Goal: Task Accomplishment & Management: Use online tool/utility

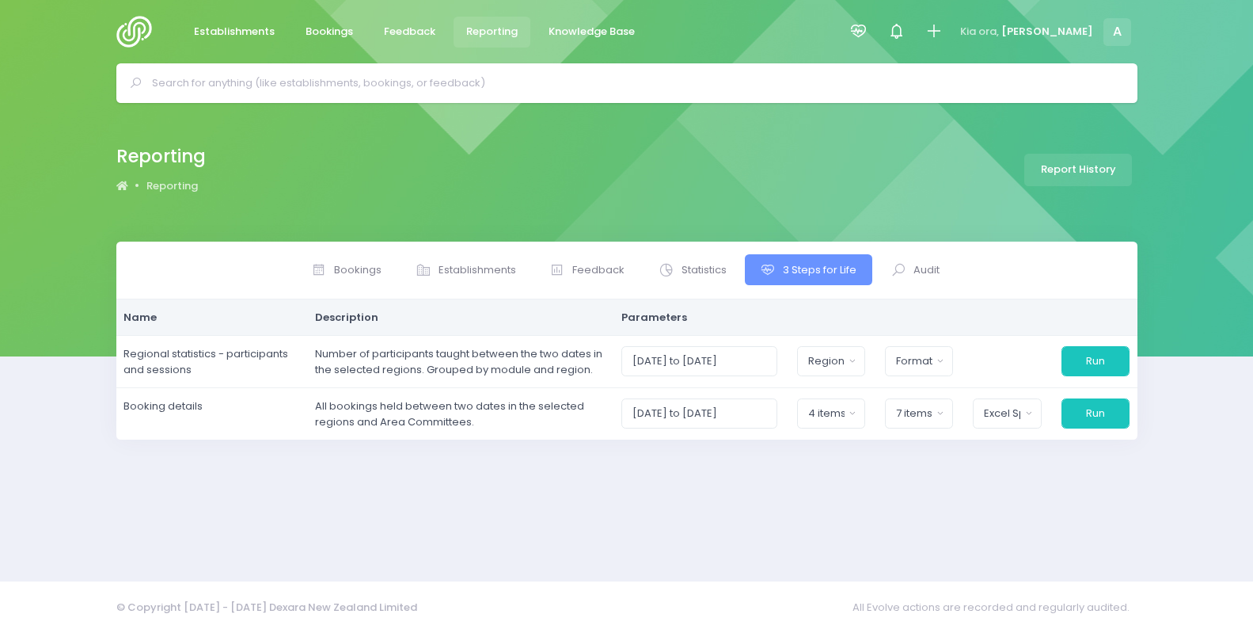
select select
select select "Bush"
select select "excel"
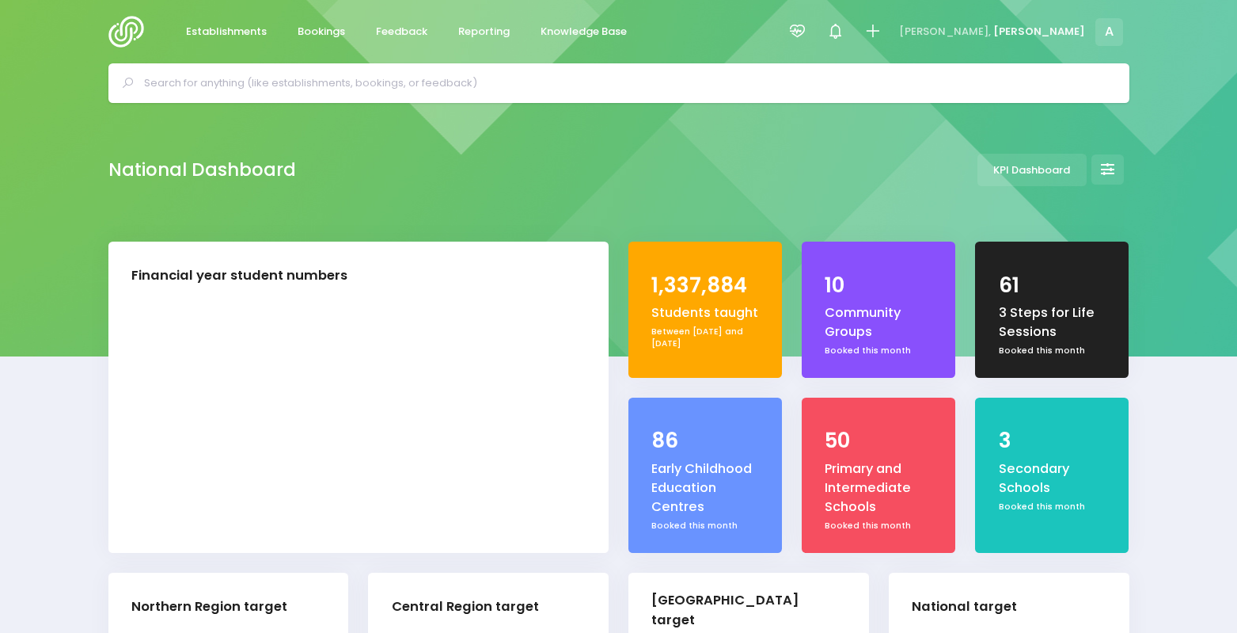
select select "5"
click at [469, 17] on link "Reporting" at bounding box center [485, 32] width 78 height 31
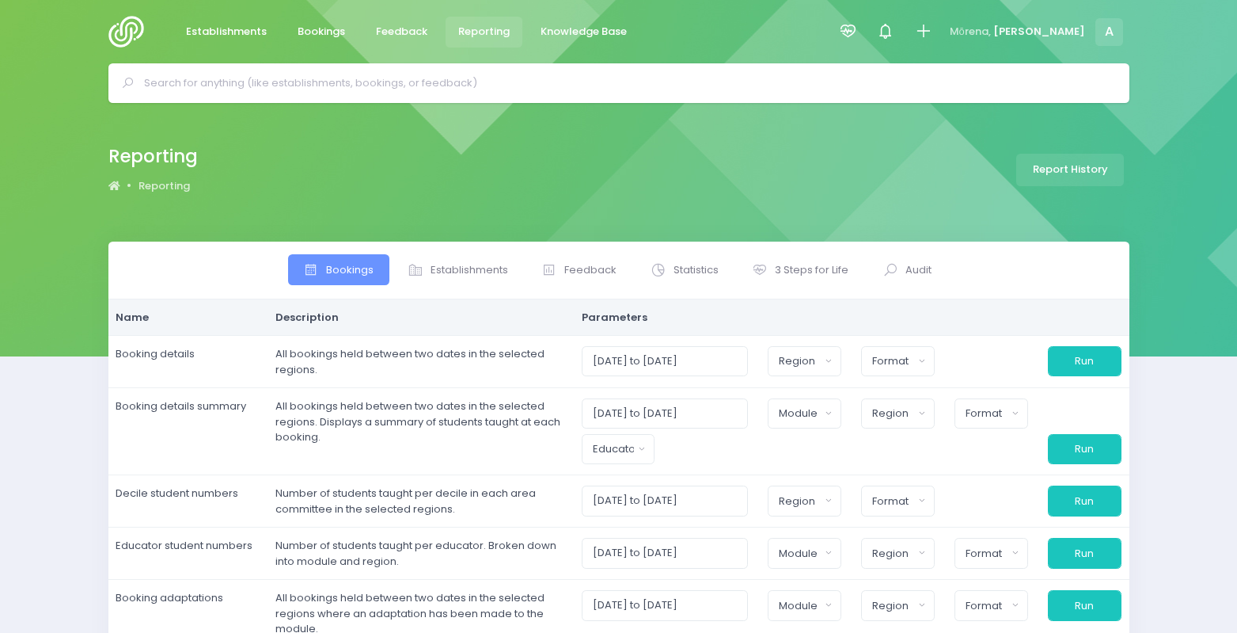
select select
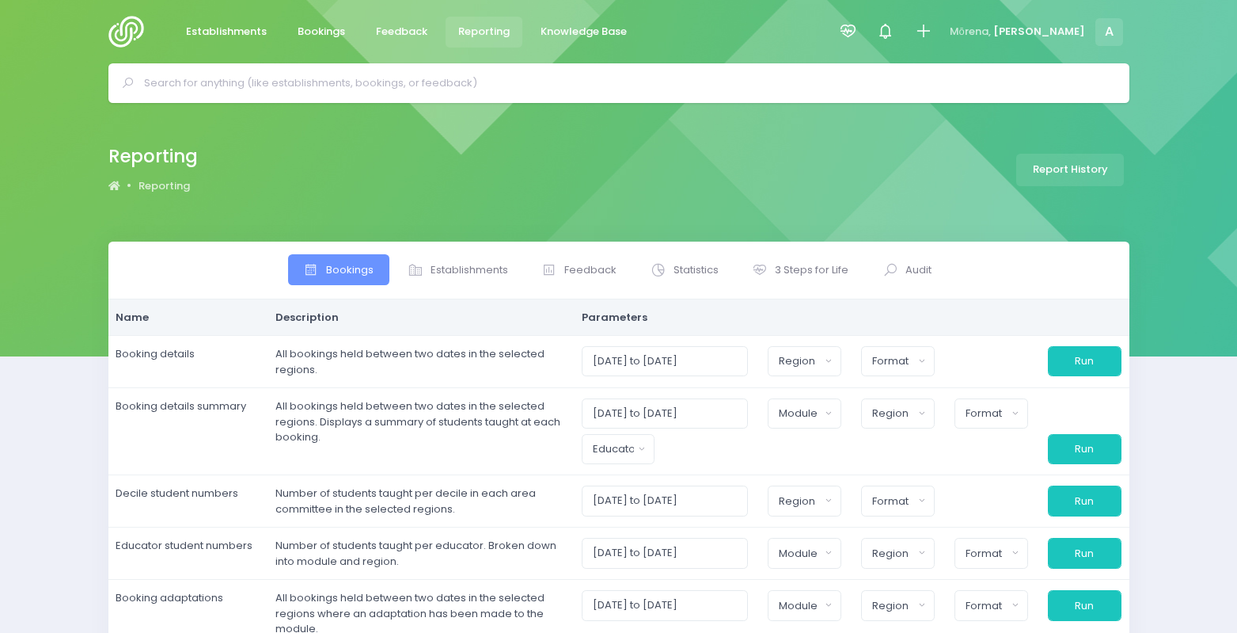
select select
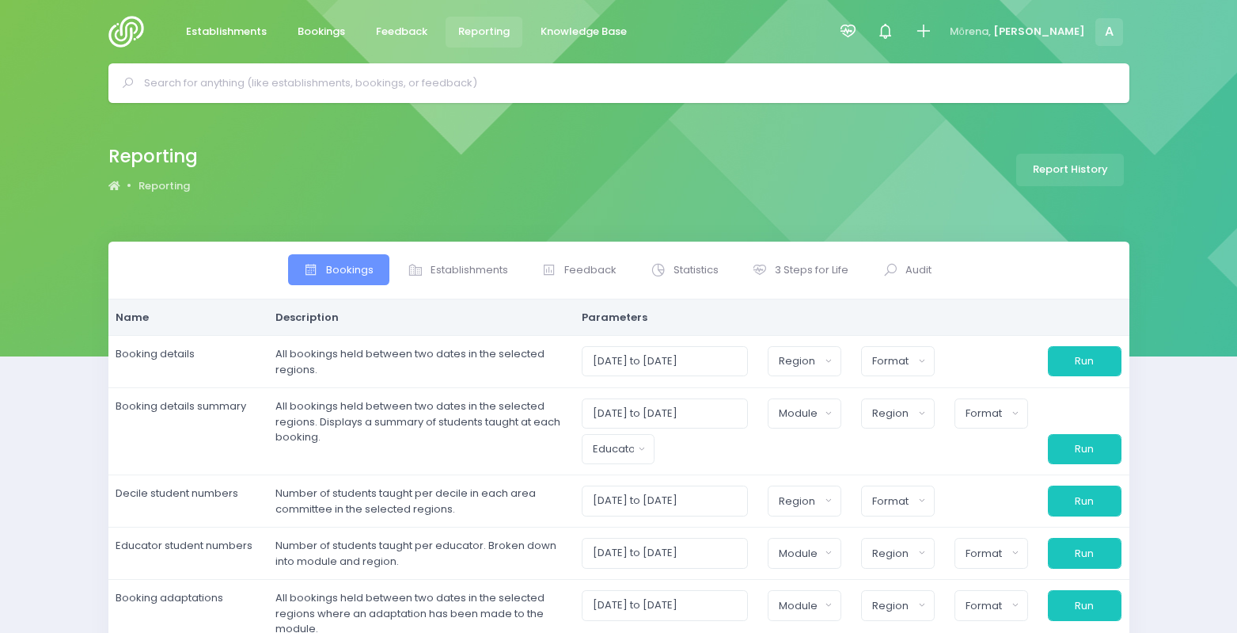
select select
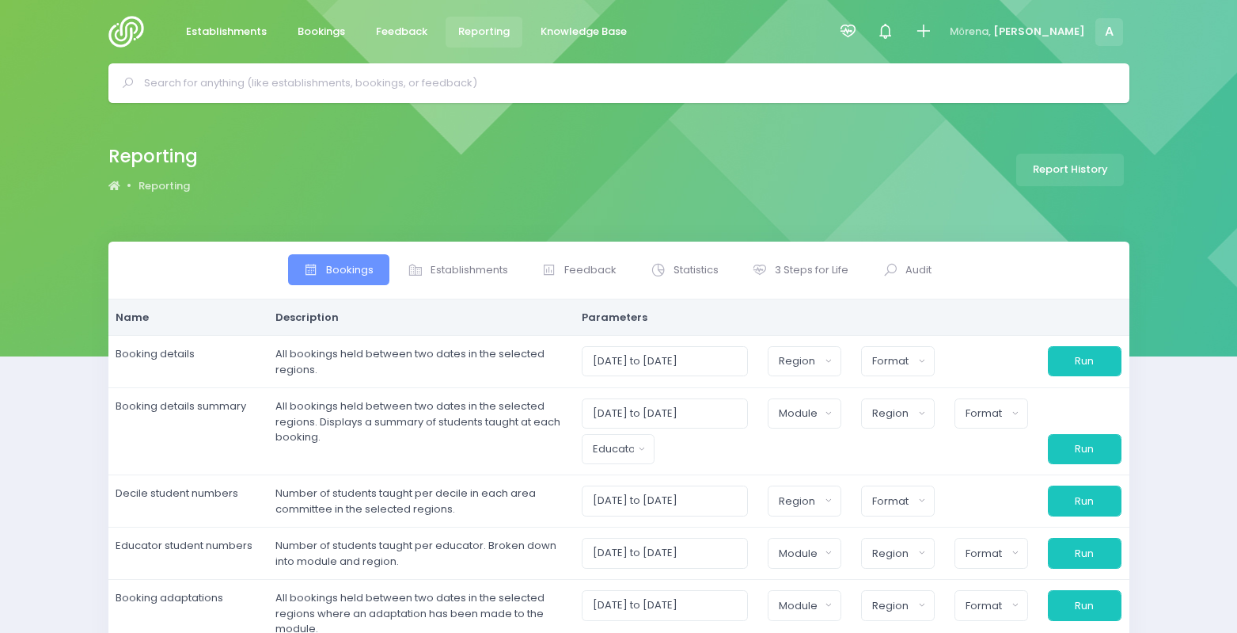
select select
click at [779, 258] on link "3 Steps for Life" at bounding box center [800, 269] width 127 height 31
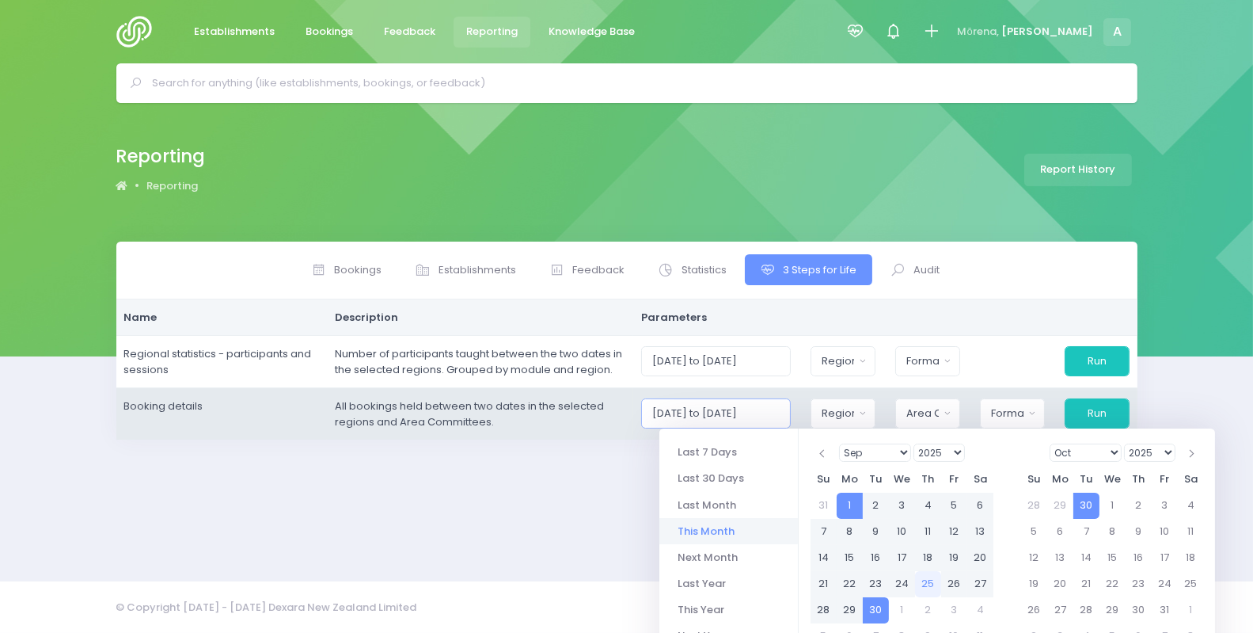
click at [706, 410] on input "01/09/2025 to 30/09/2025" at bounding box center [716, 413] width 150 height 30
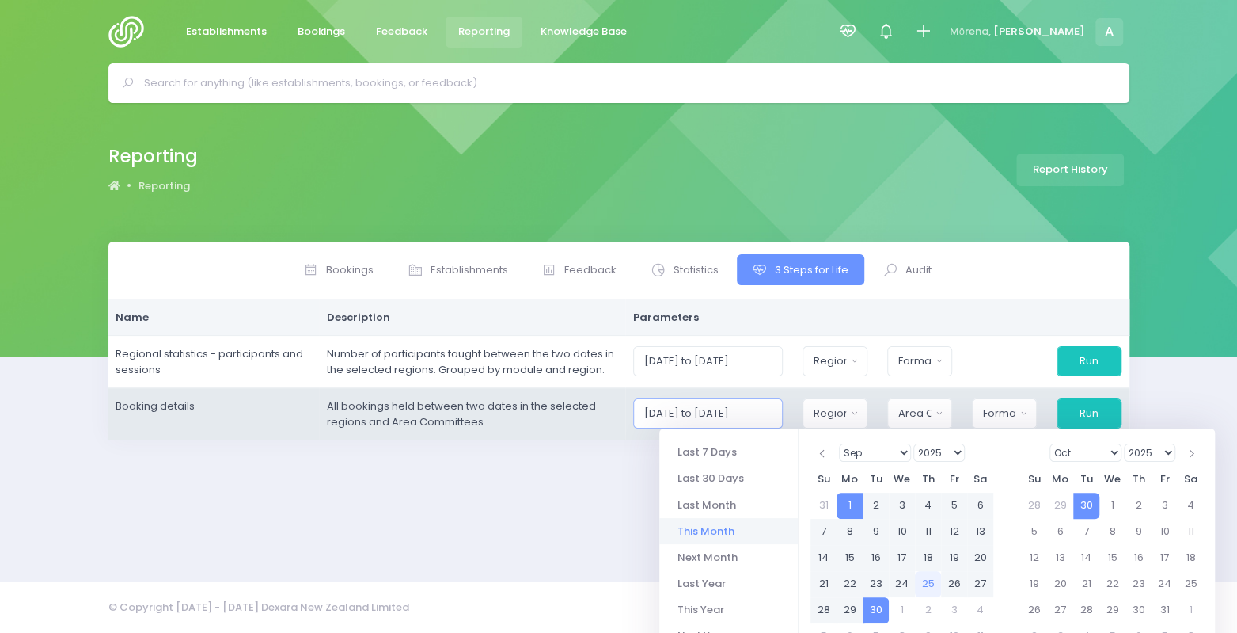
scroll to position [124, 0]
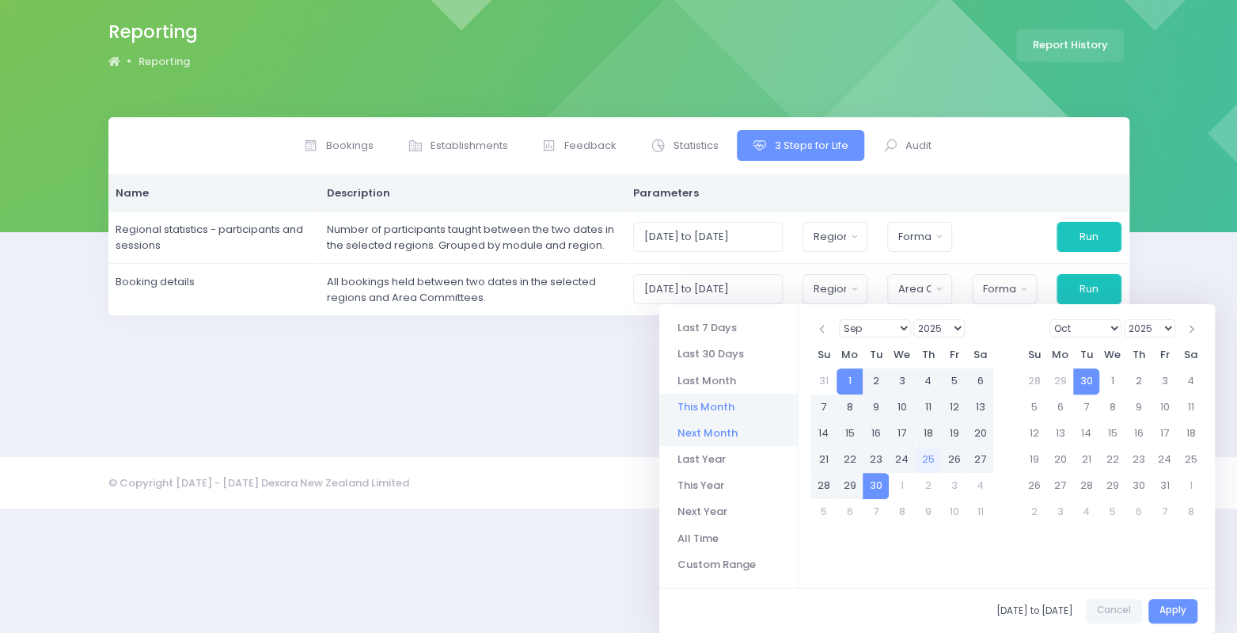
click at [702, 427] on li "Next Month" at bounding box center [728, 433] width 139 height 26
type input "01/10/2025 to 31/10/2025"
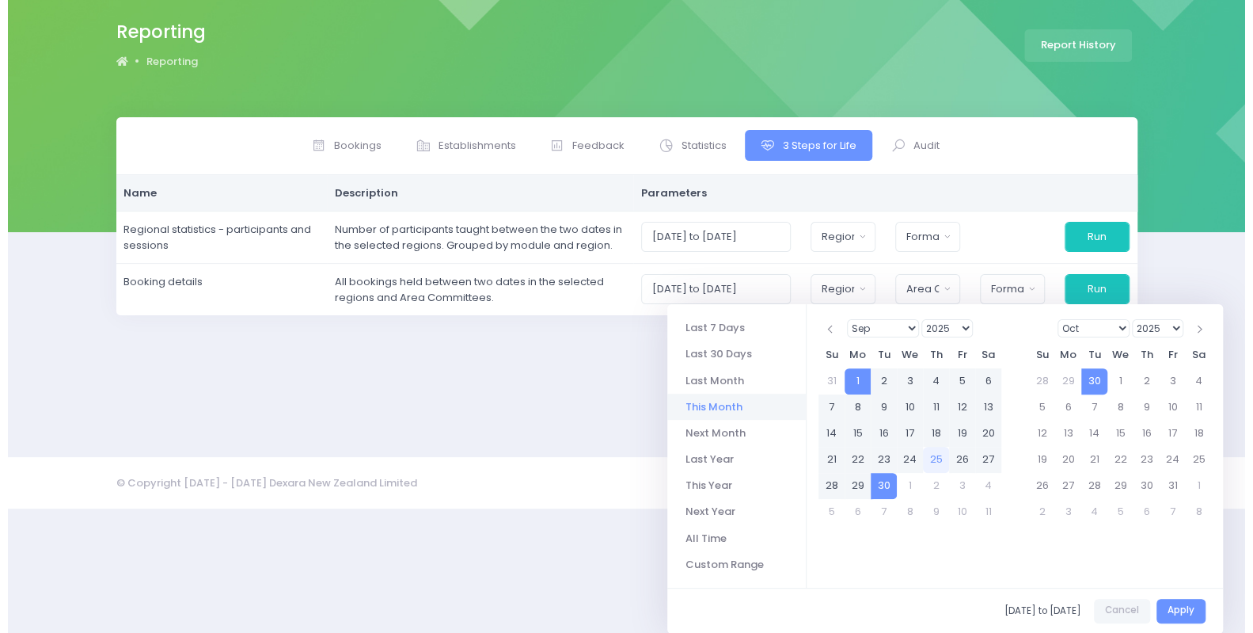
scroll to position [0, 0]
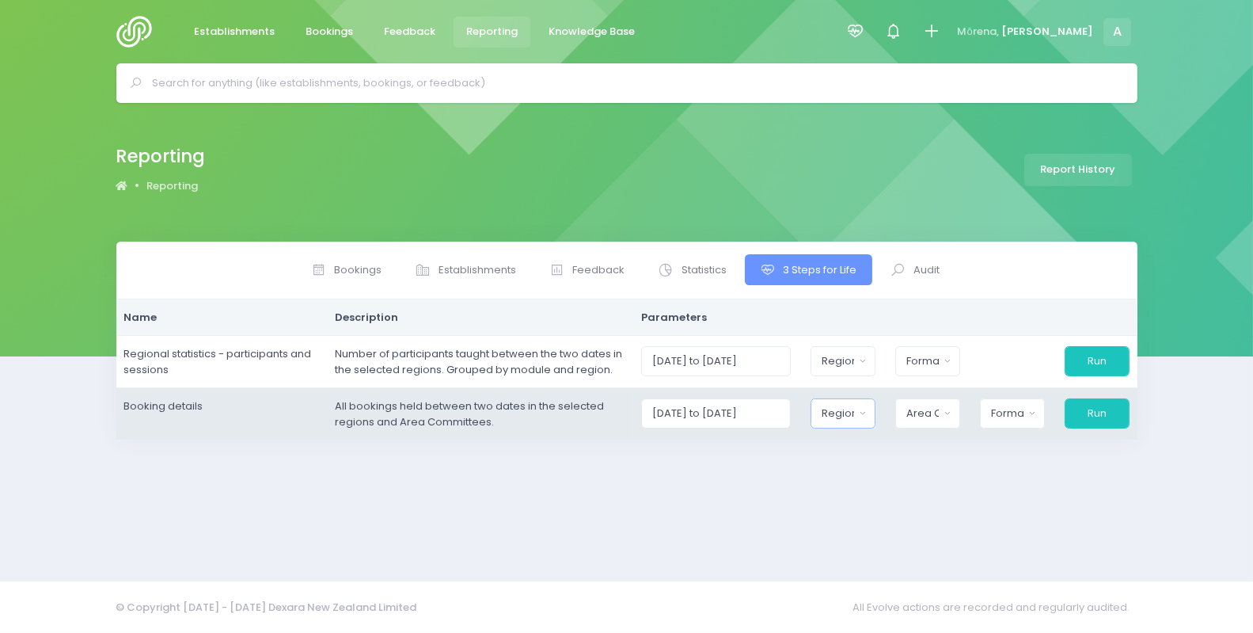
click at [853, 416] on div "Region" at bounding box center [838, 413] width 32 height 16
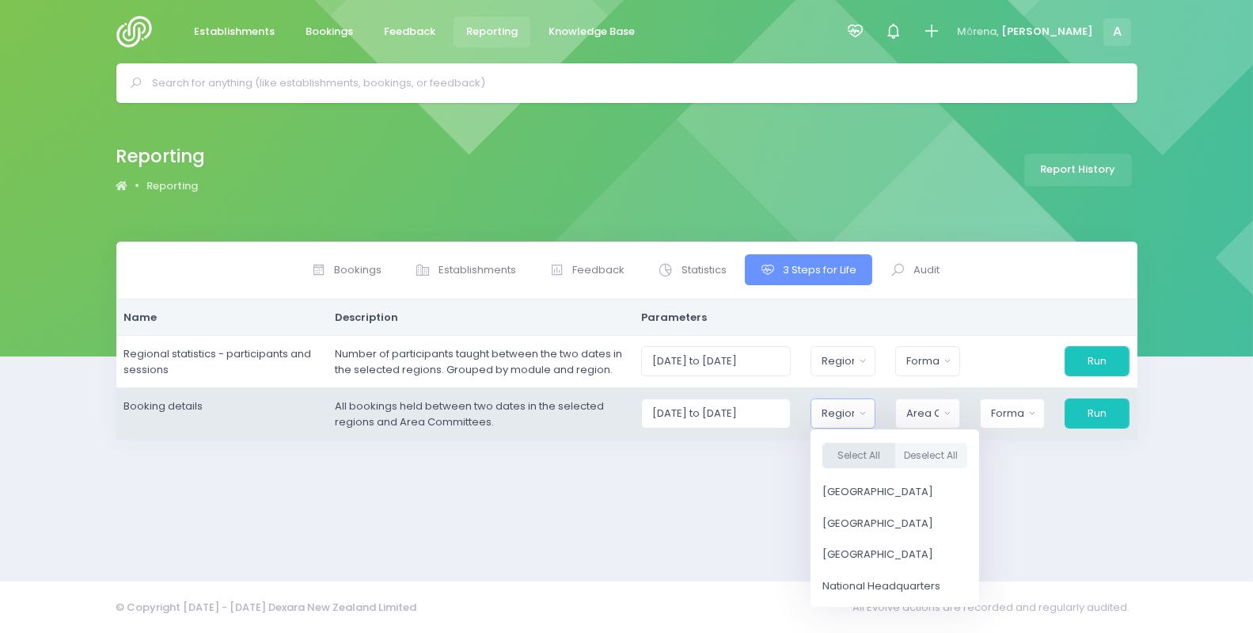
click at [855, 461] on button "Select All" at bounding box center [859, 456] width 73 height 26
select select "Northern"
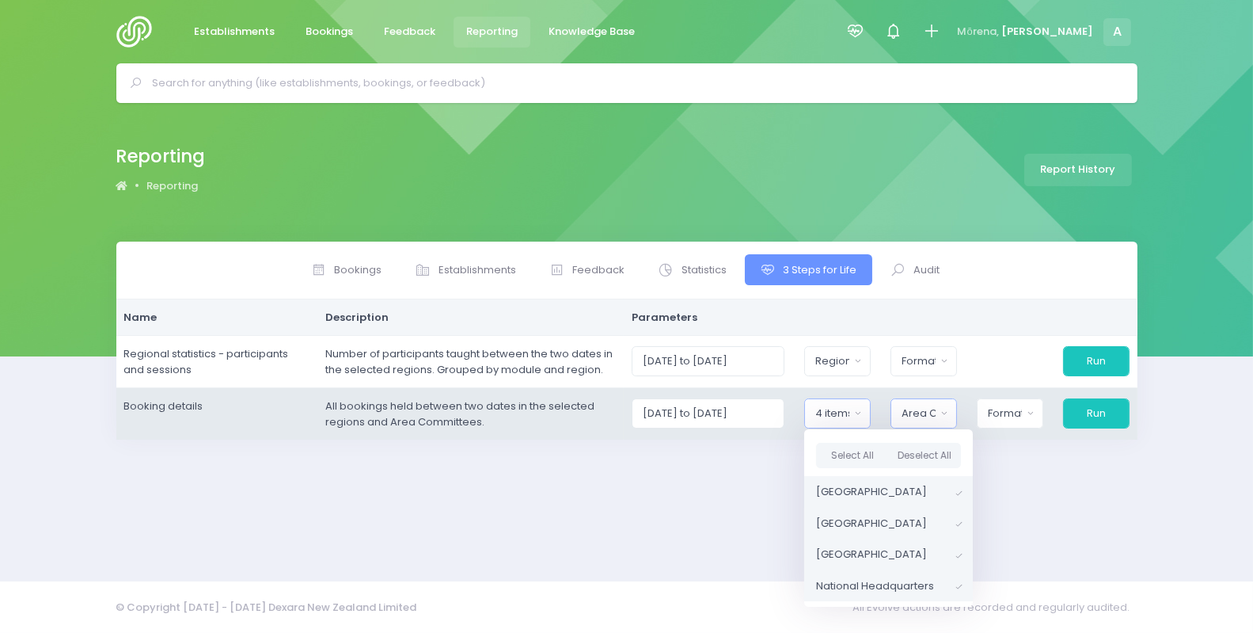
click at [936, 415] on div "Area Committee" at bounding box center [919, 413] width 34 height 16
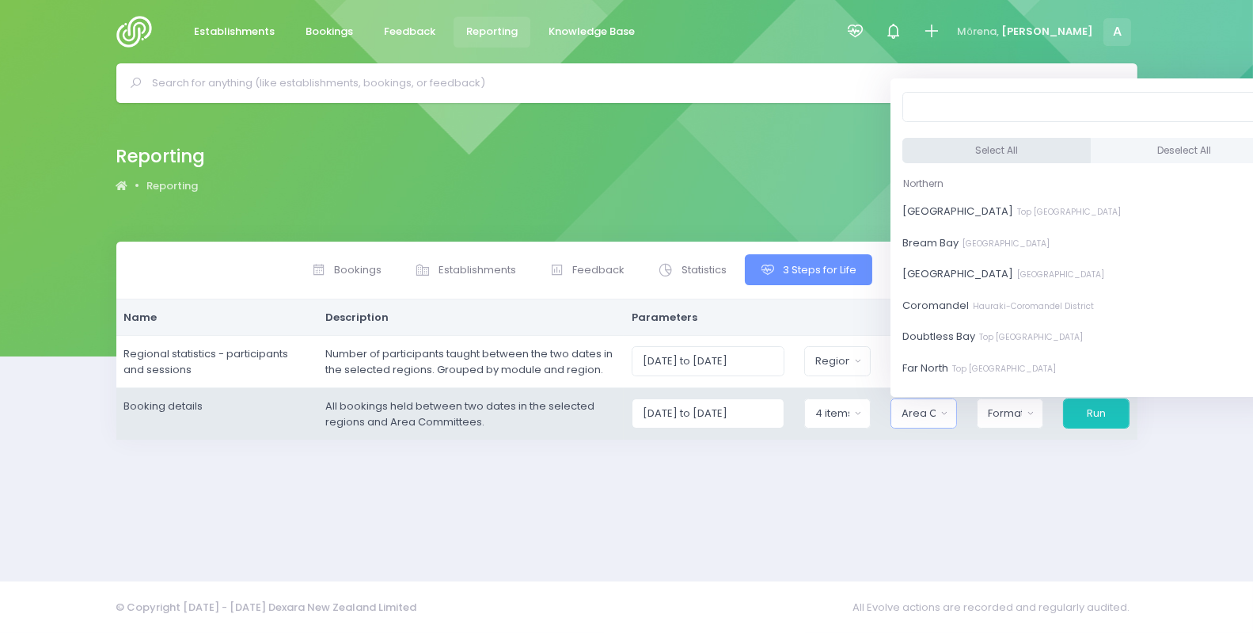
click at [957, 146] on button "Select All" at bounding box center [996, 151] width 188 height 26
select select "Bay of Islands"
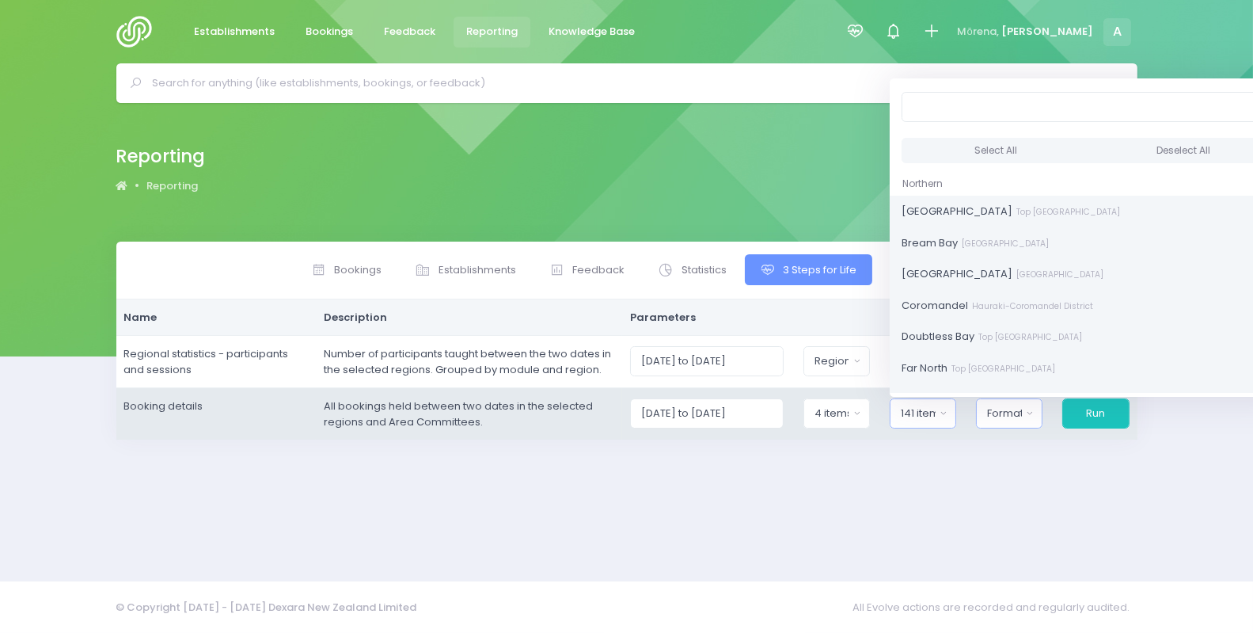
click at [1001, 420] on div "Format" at bounding box center [1004, 413] width 35 height 16
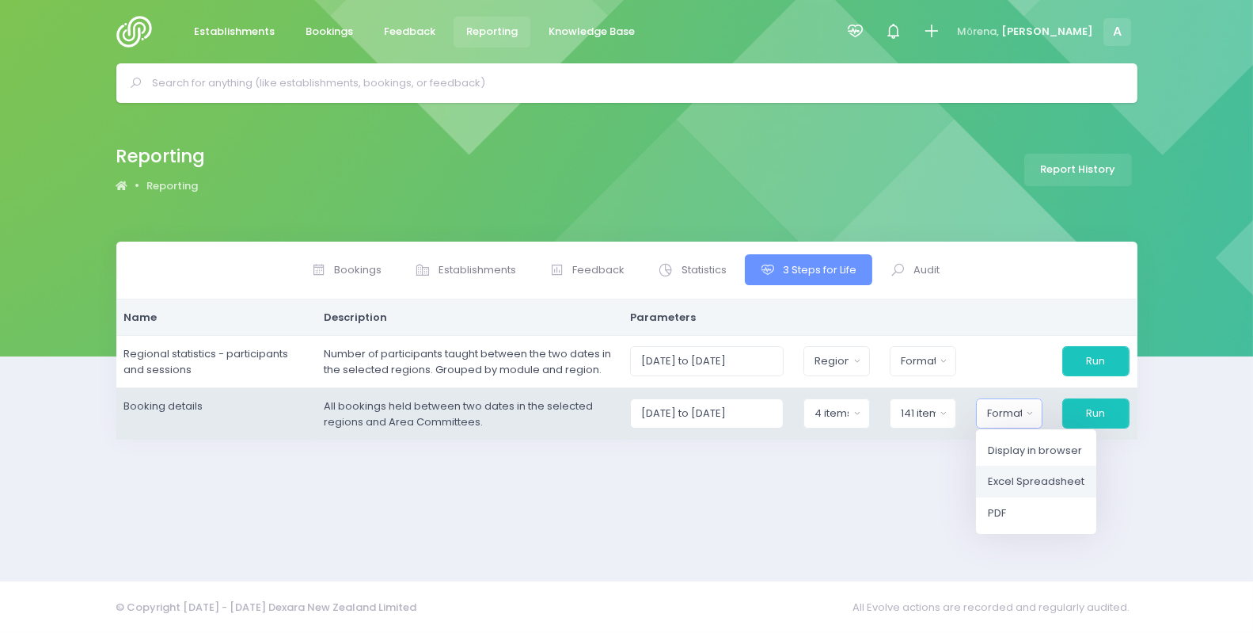
click at [1020, 484] on span "Excel Spreadsheet" at bounding box center [1036, 481] width 97 height 16
select select "excel"
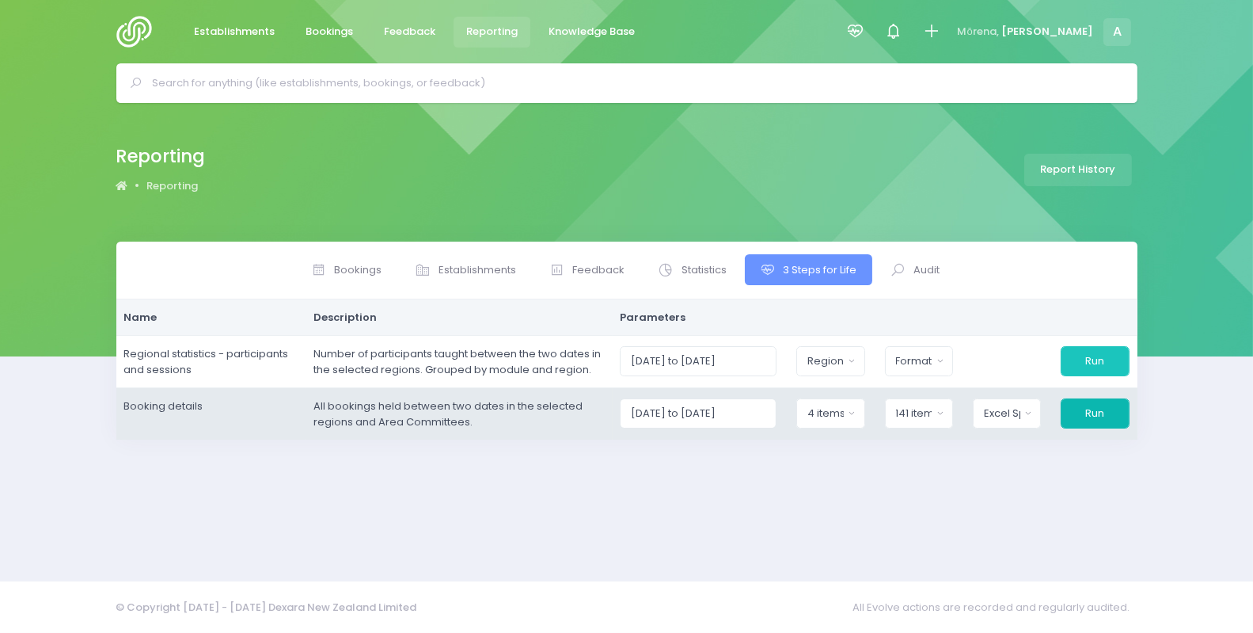
click at [1085, 404] on button "Run" at bounding box center [1095, 413] width 68 height 30
